Goal: Information Seeking & Learning: Find specific fact

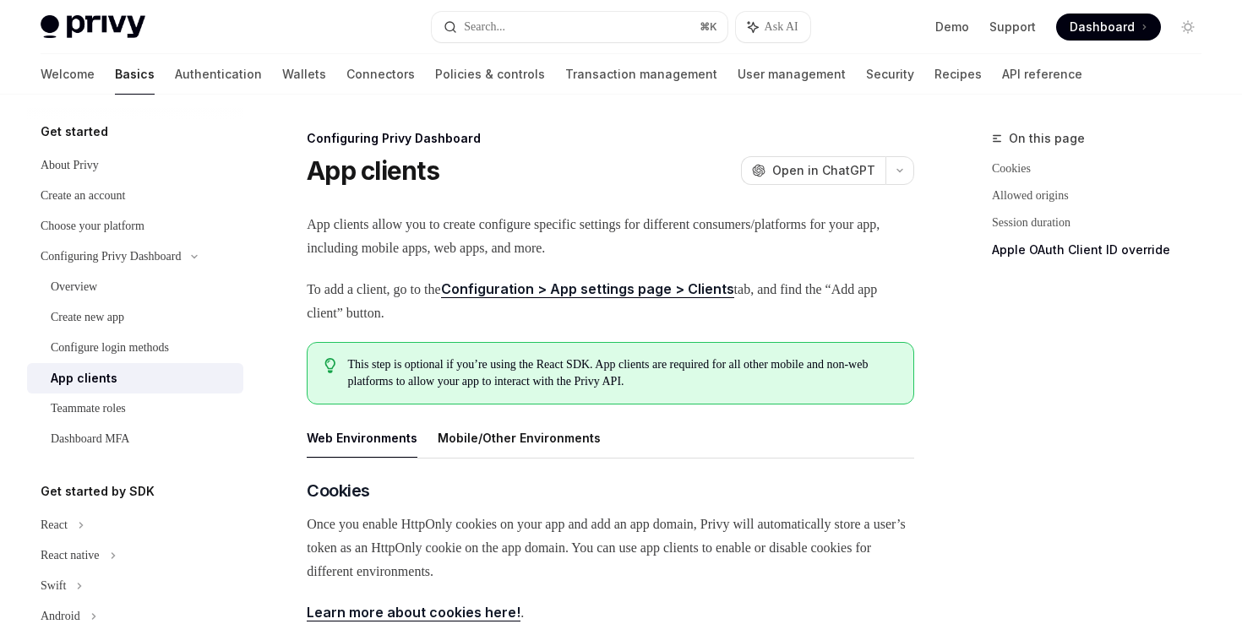
scroll to position [726, 0]
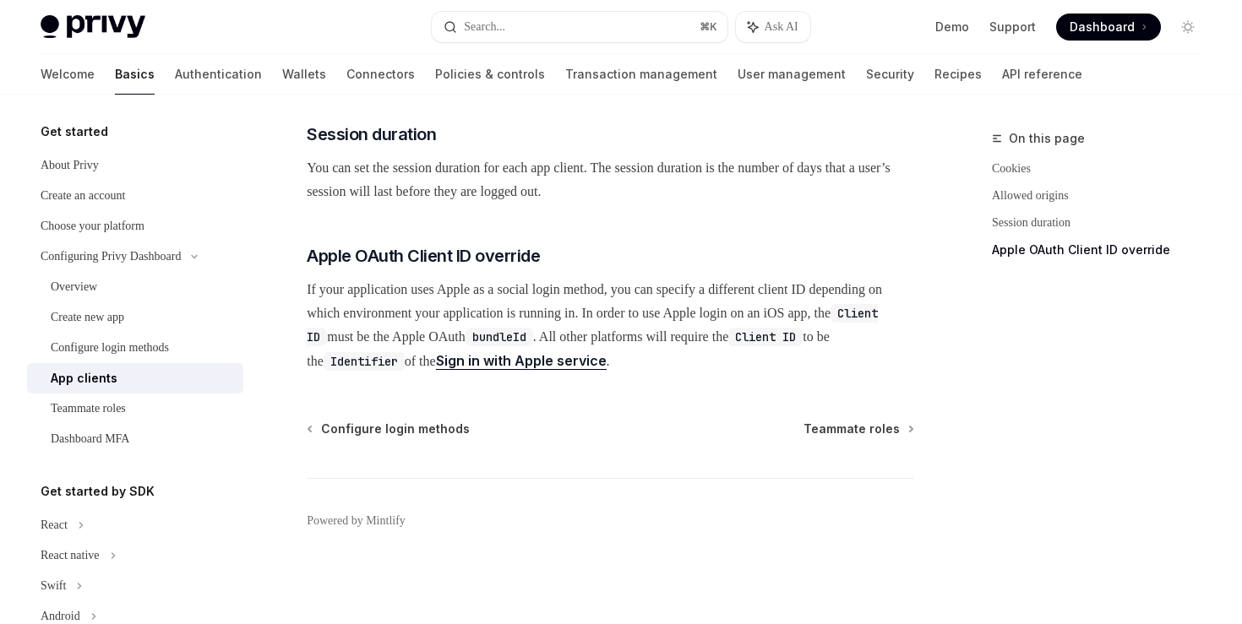
click at [606, 362] on link "Sign in with Apple service" at bounding box center [521, 361] width 171 height 18
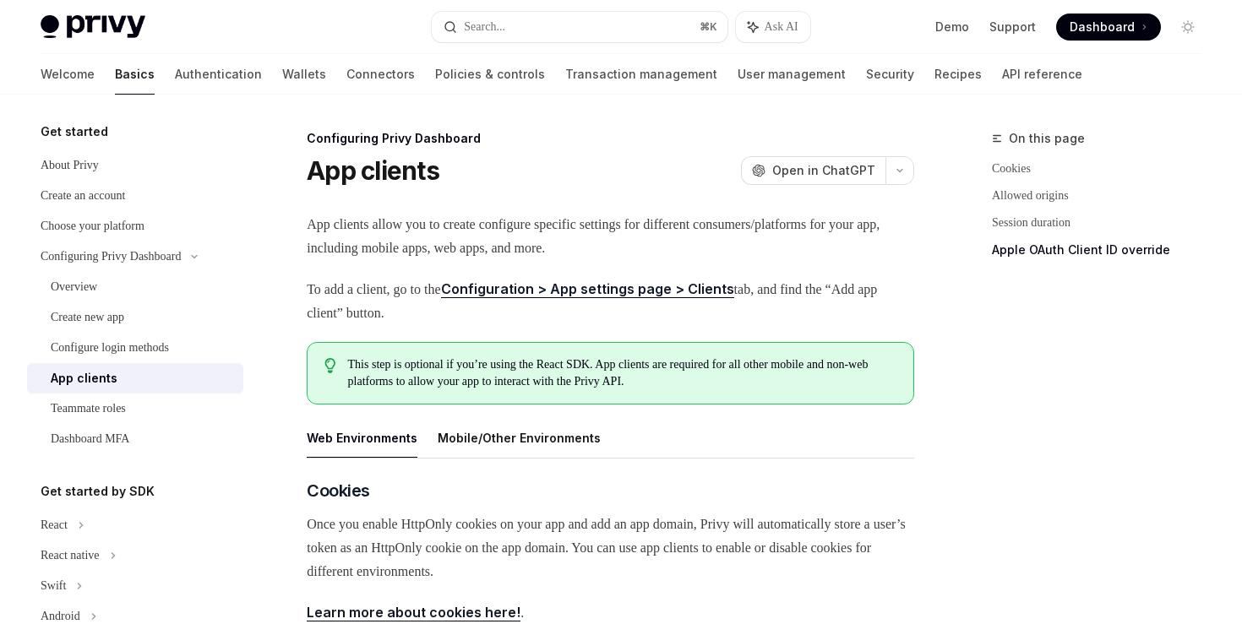
scroll to position [726, 0]
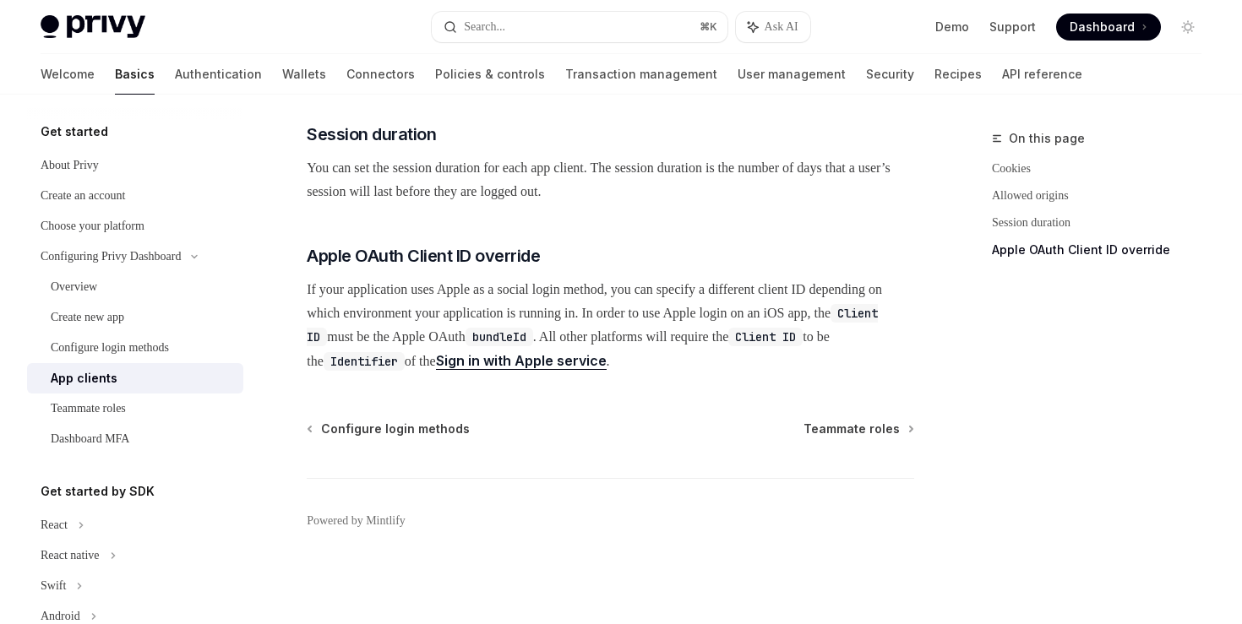
click at [431, 340] on code "Client ID" at bounding box center [592, 325] width 571 height 42
click at [411, 405] on div "Configuring Privy Dashboard App clients OpenAI Open in ChatGPT OpenAI Open in C…" at bounding box center [451, 23] width 931 height 1202
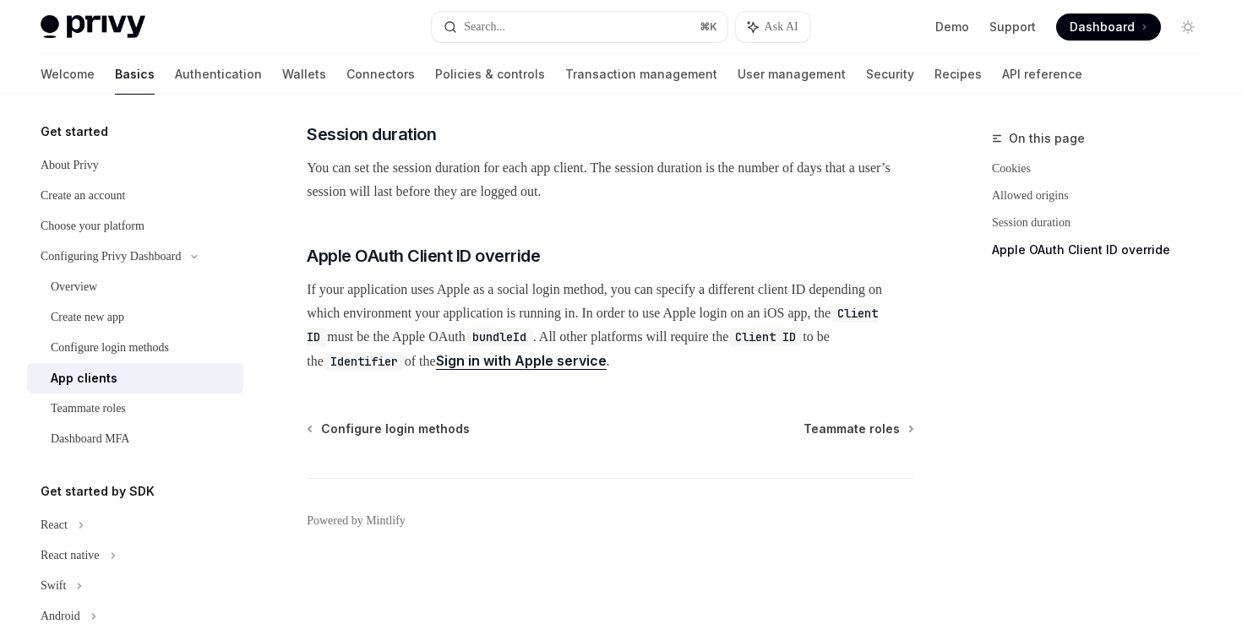
click at [417, 418] on div "Configuring Privy Dashboard App clients OpenAI Open in ChatGPT OpenAI Open in C…" at bounding box center [451, 23] width 931 height 1202
click at [417, 423] on span "Configure login methods" at bounding box center [395, 429] width 149 height 17
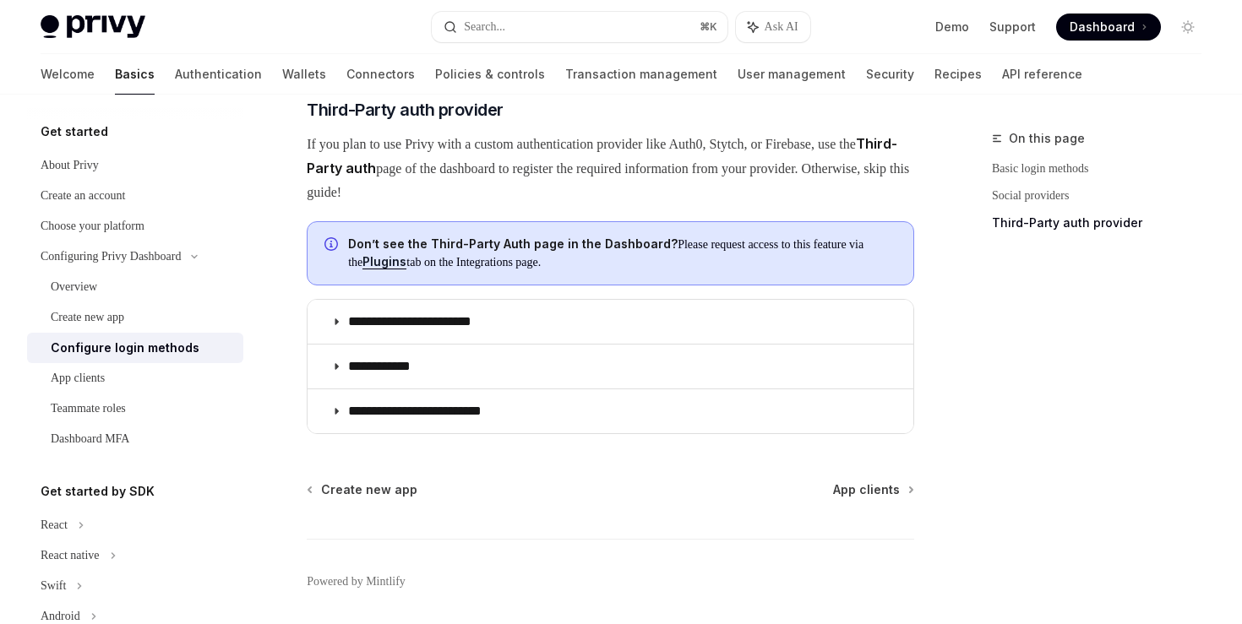
scroll to position [995, 0]
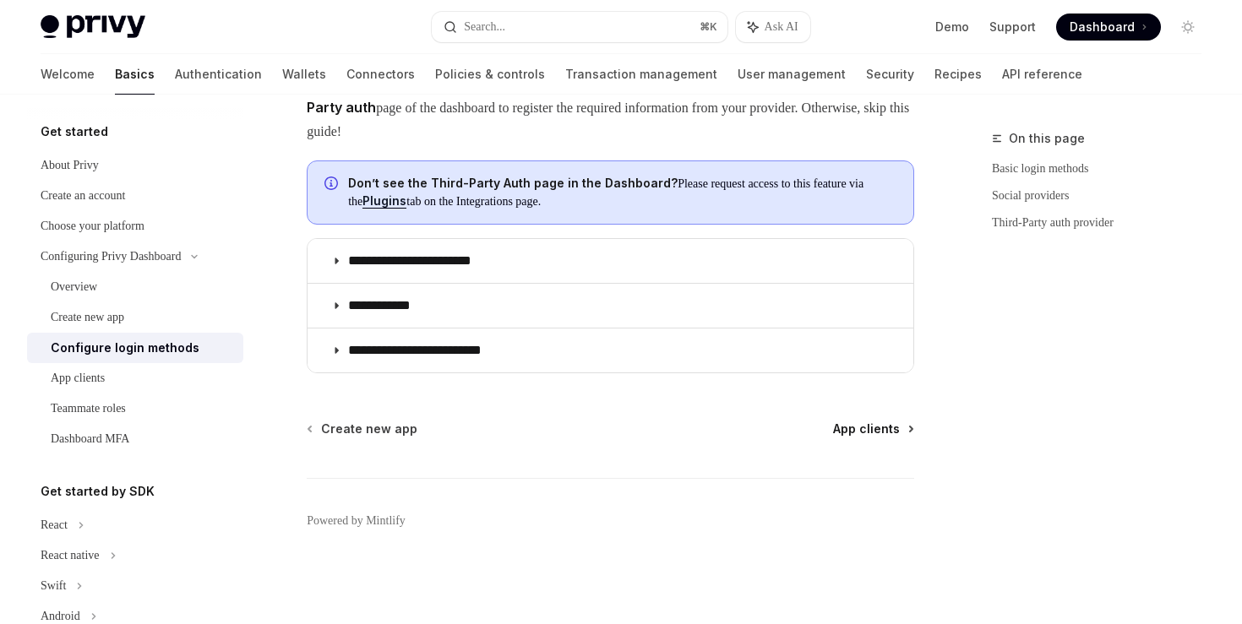
click at [872, 429] on span "App clients" at bounding box center [866, 429] width 67 height 17
type textarea "*"
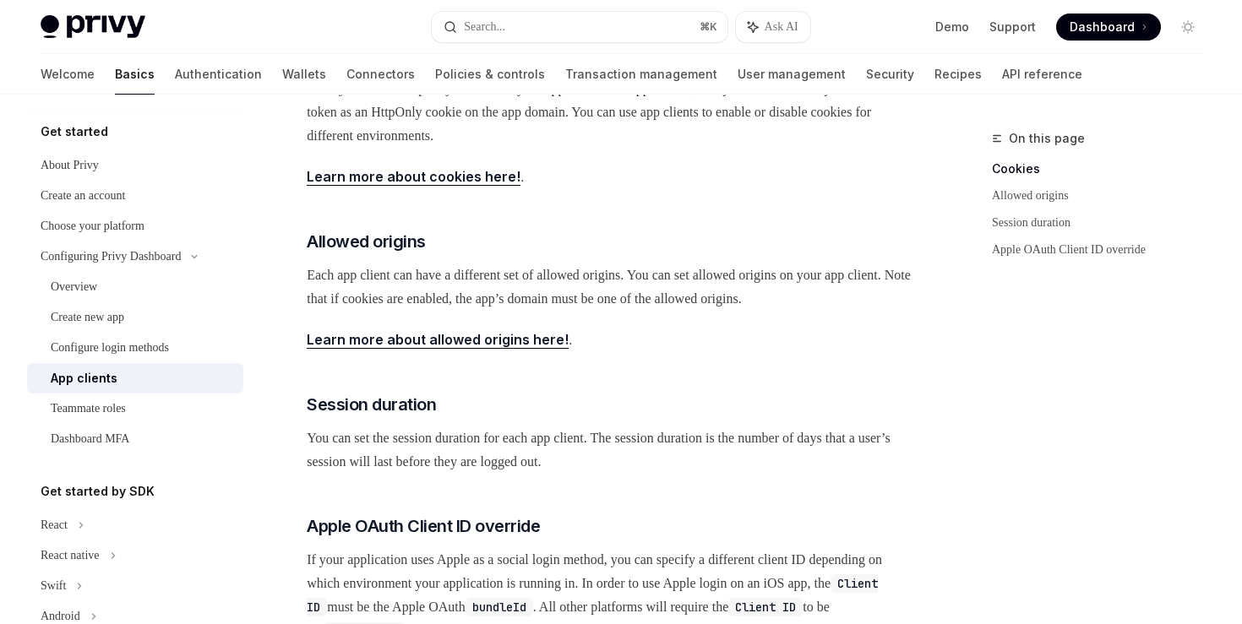
scroll to position [726, 0]
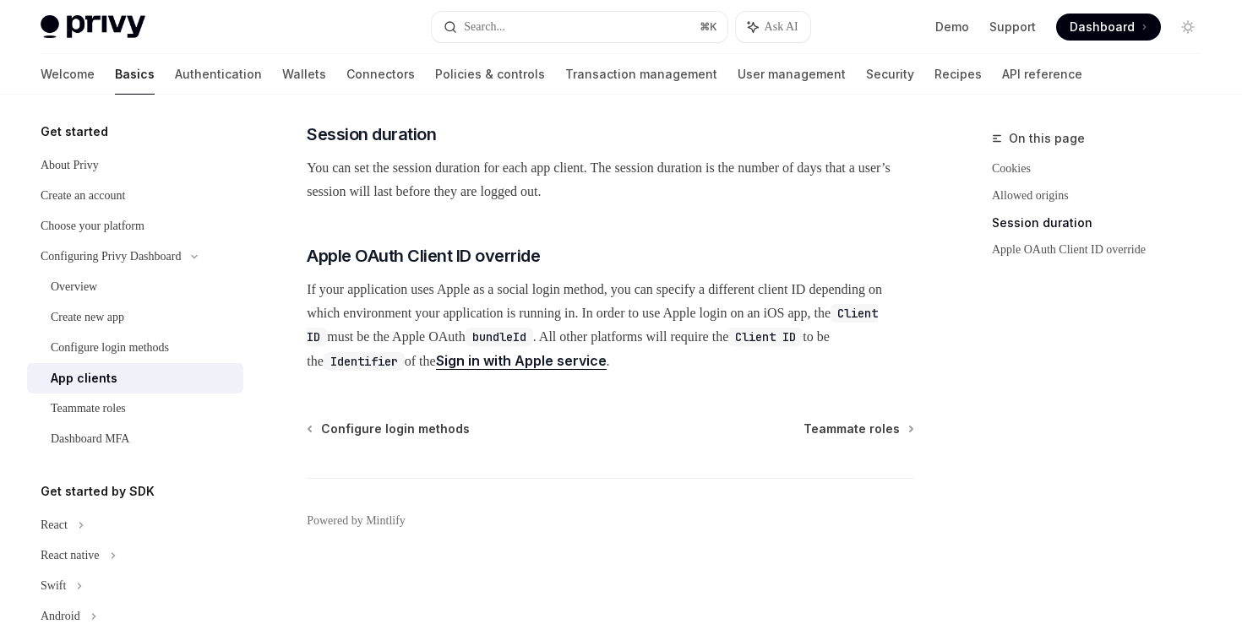
click at [405, 362] on code "Identifier" at bounding box center [363, 361] width 81 height 19
copy code "Identifier"
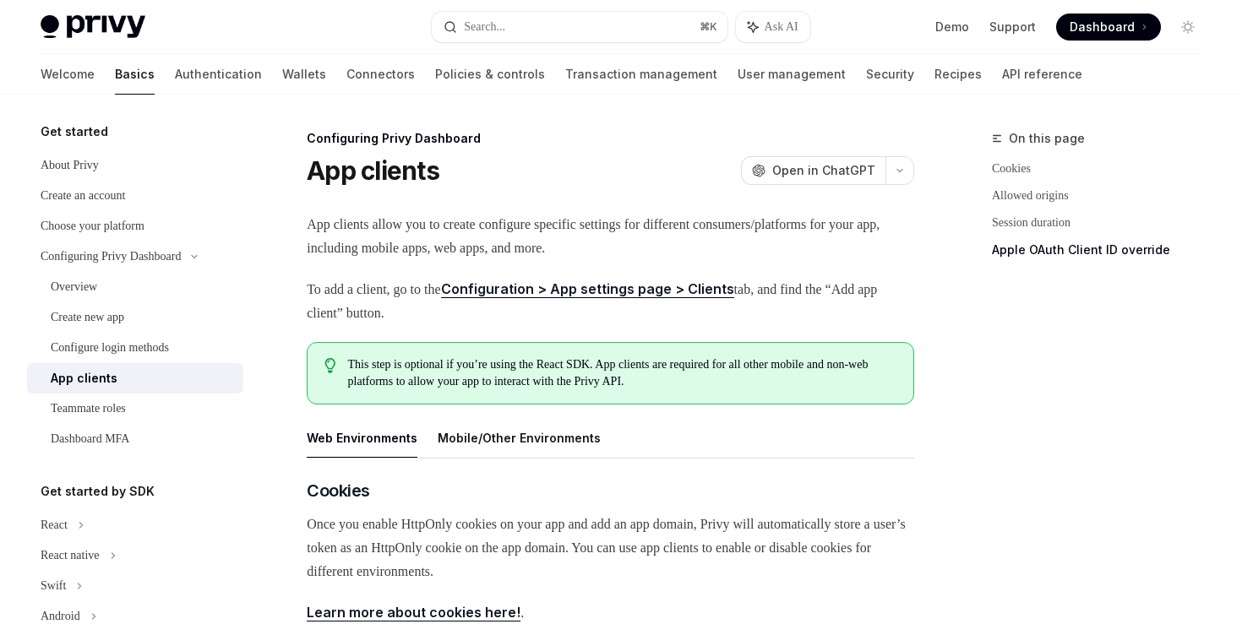
scroll to position [726, 0]
